Goal: Task Accomplishment & Management: Use online tool/utility

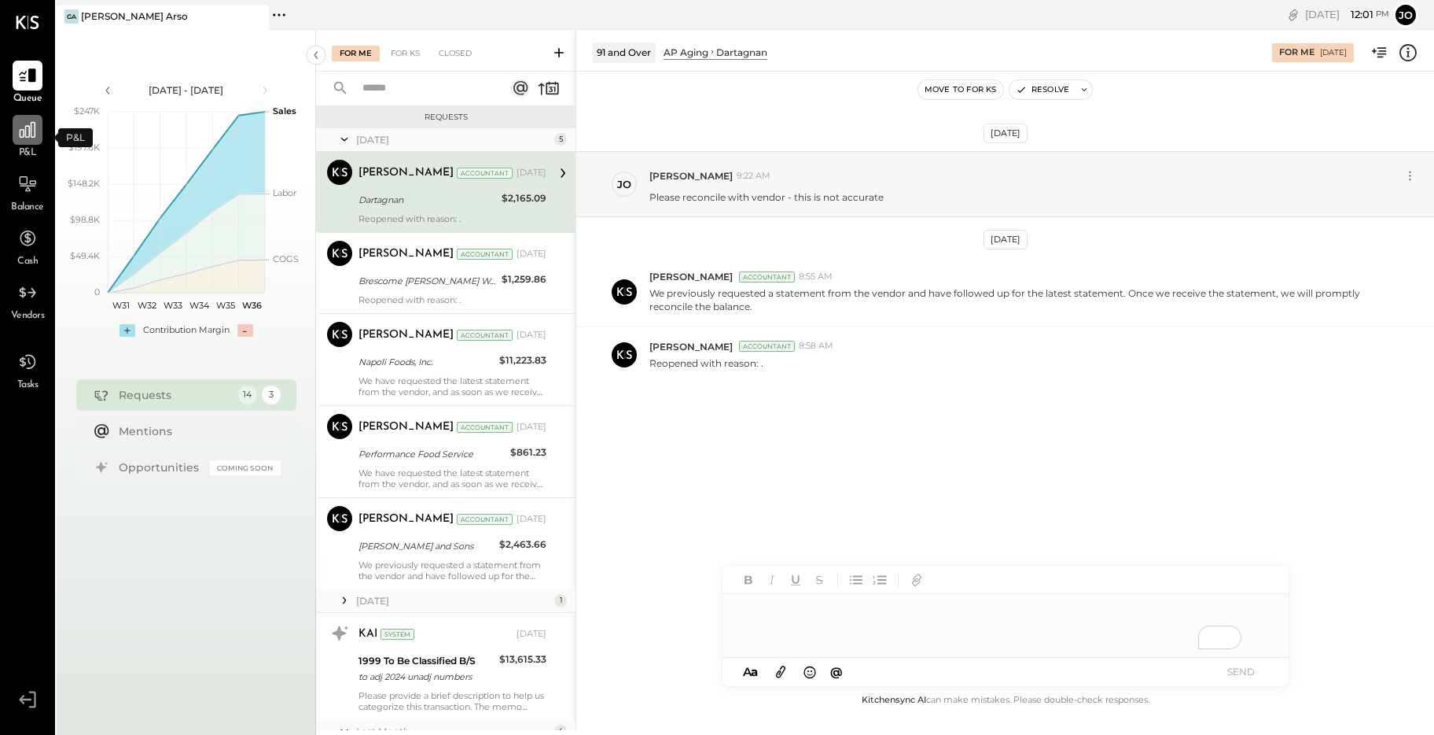
click at [28, 138] on icon at bounding box center [27, 130] width 20 height 20
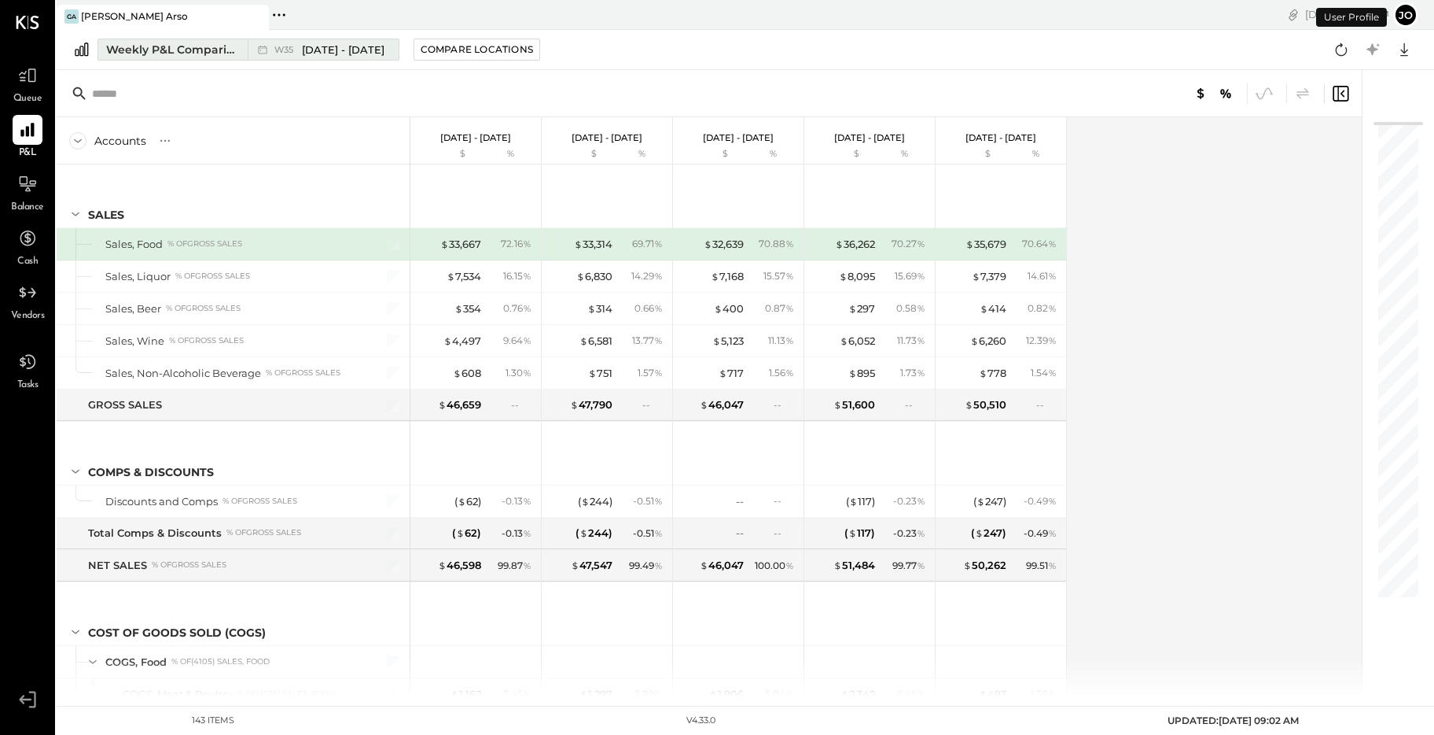
click at [310, 55] on span "[DATE] - [DATE]" at bounding box center [343, 49] width 83 height 15
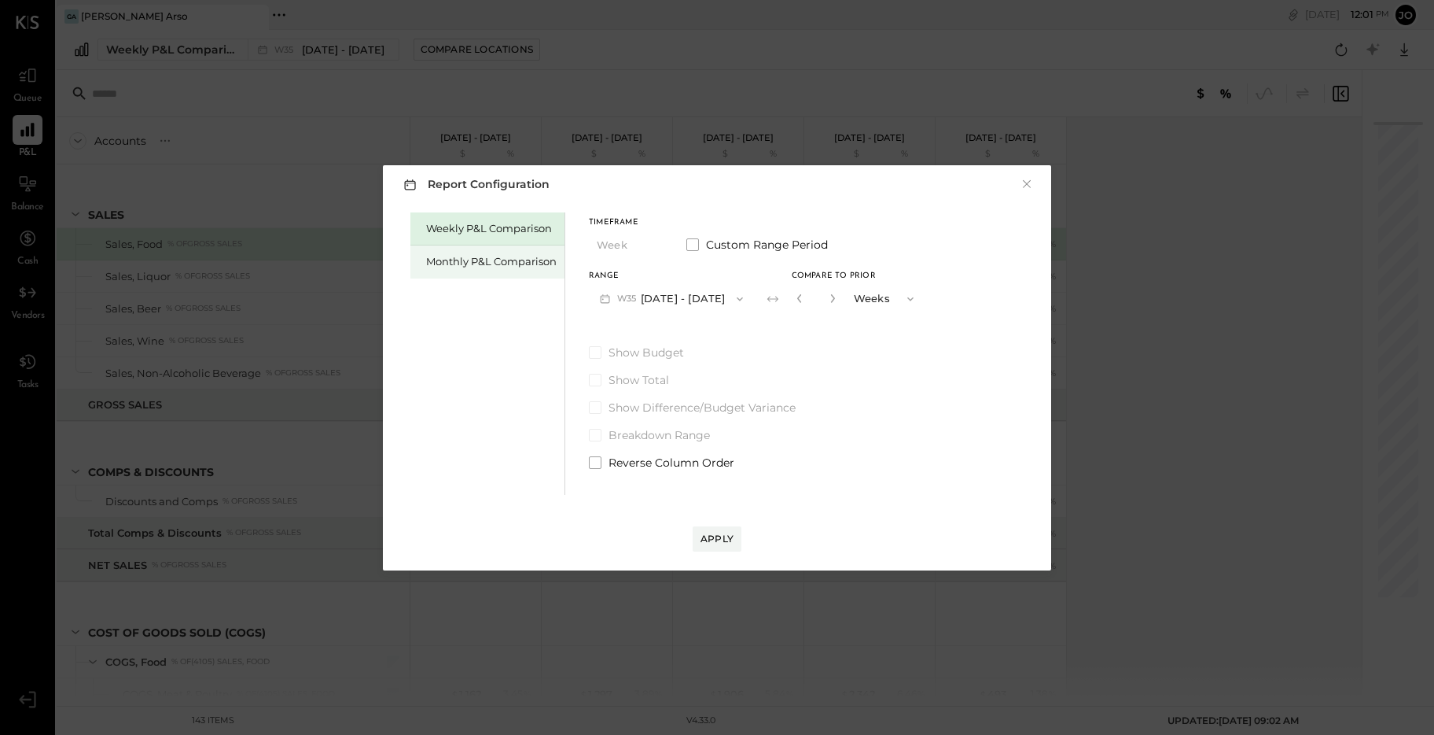
click at [496, 264] on div "Monthly P&L Comparison" at bounding box center [491, 261] width 131 height 15
click at [781, 298] on div "Compare" at bounding box center [798, 297] width 51 height 13
click at [905, 300] on icon "button" at bounding box center [911, 299] width 13 height 13
click at [860, 300] on span "Months" at bounding box center [878, 298] width 36 height 10
click at [829, 298] on icon "button" at bounding box center [833, 297] width 9 height 9
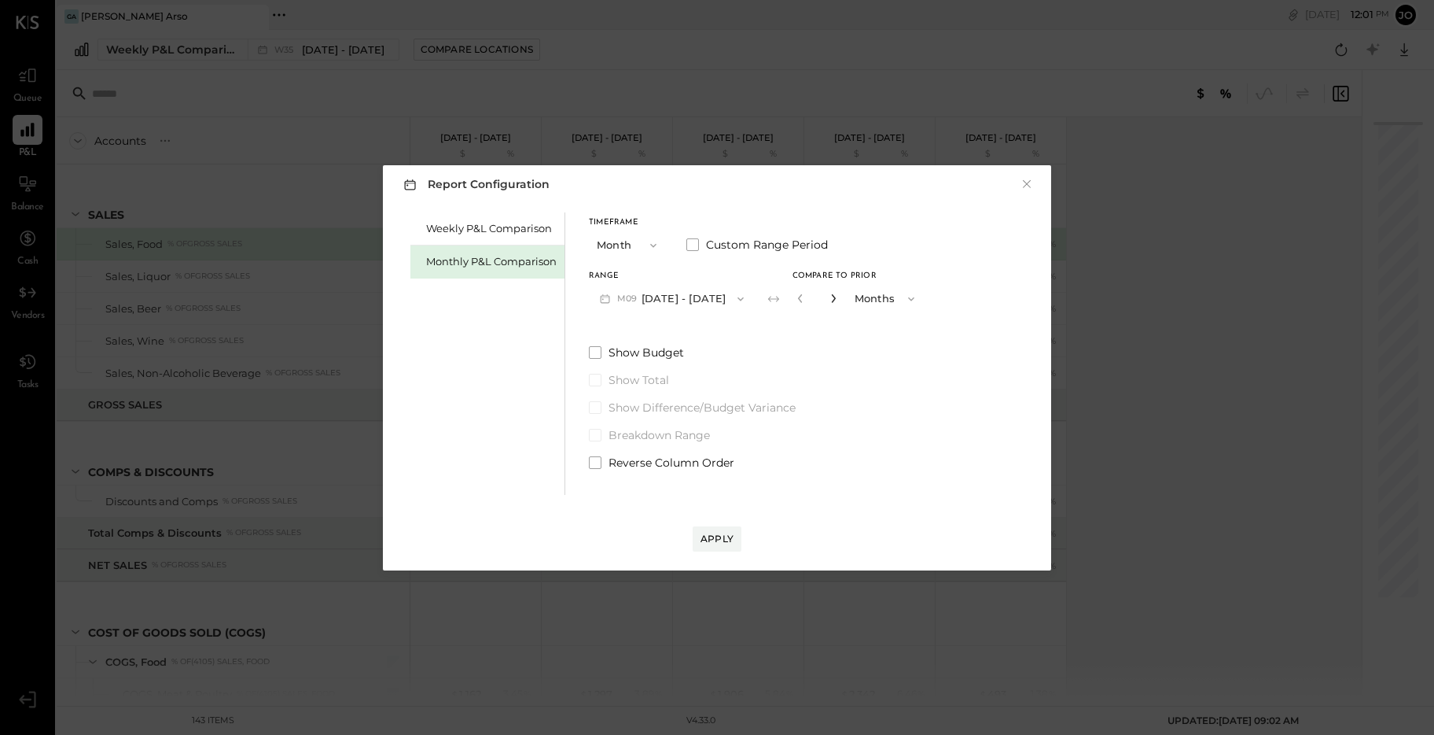
click at [829, 298] on icon "button" at bounding box center [833, 297] width 9 height 9
type input "*"
click at [726, 536] on div "Apply" at bounding box center [717, 538] width 33 height 13
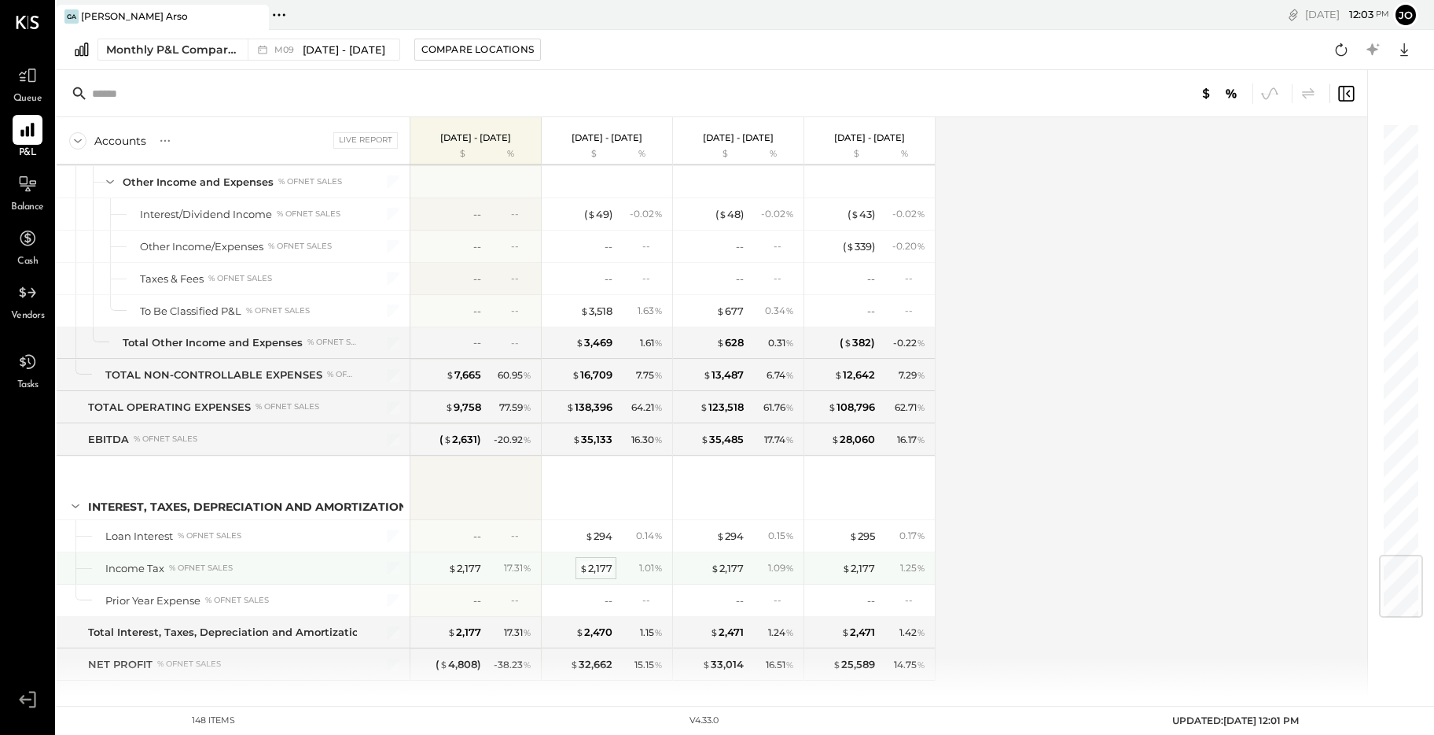
scroll to position [3630, 0]
